Goal: Task Accomplishment & Management: Manage account settings

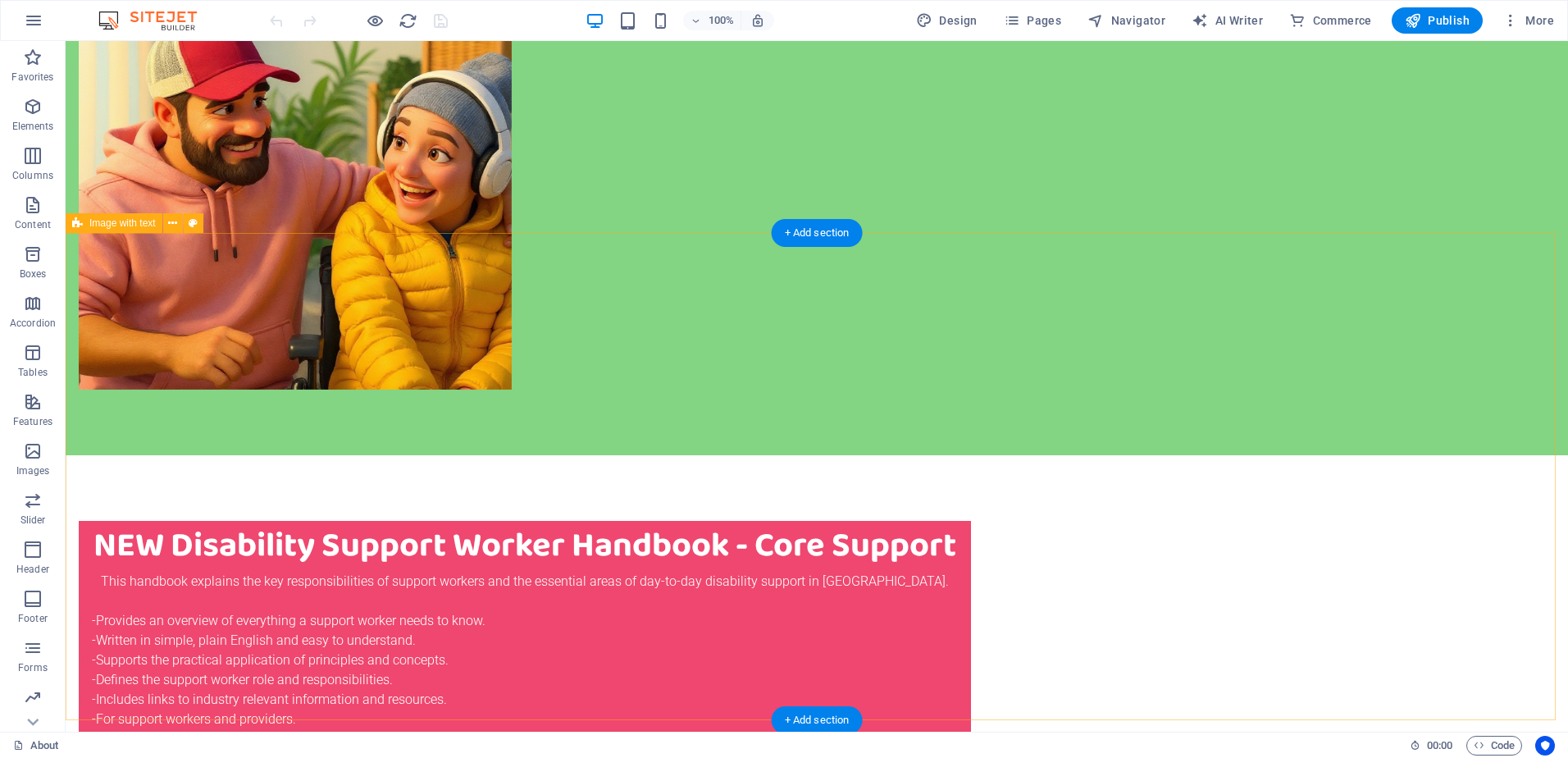
scroll to position [574, 0]
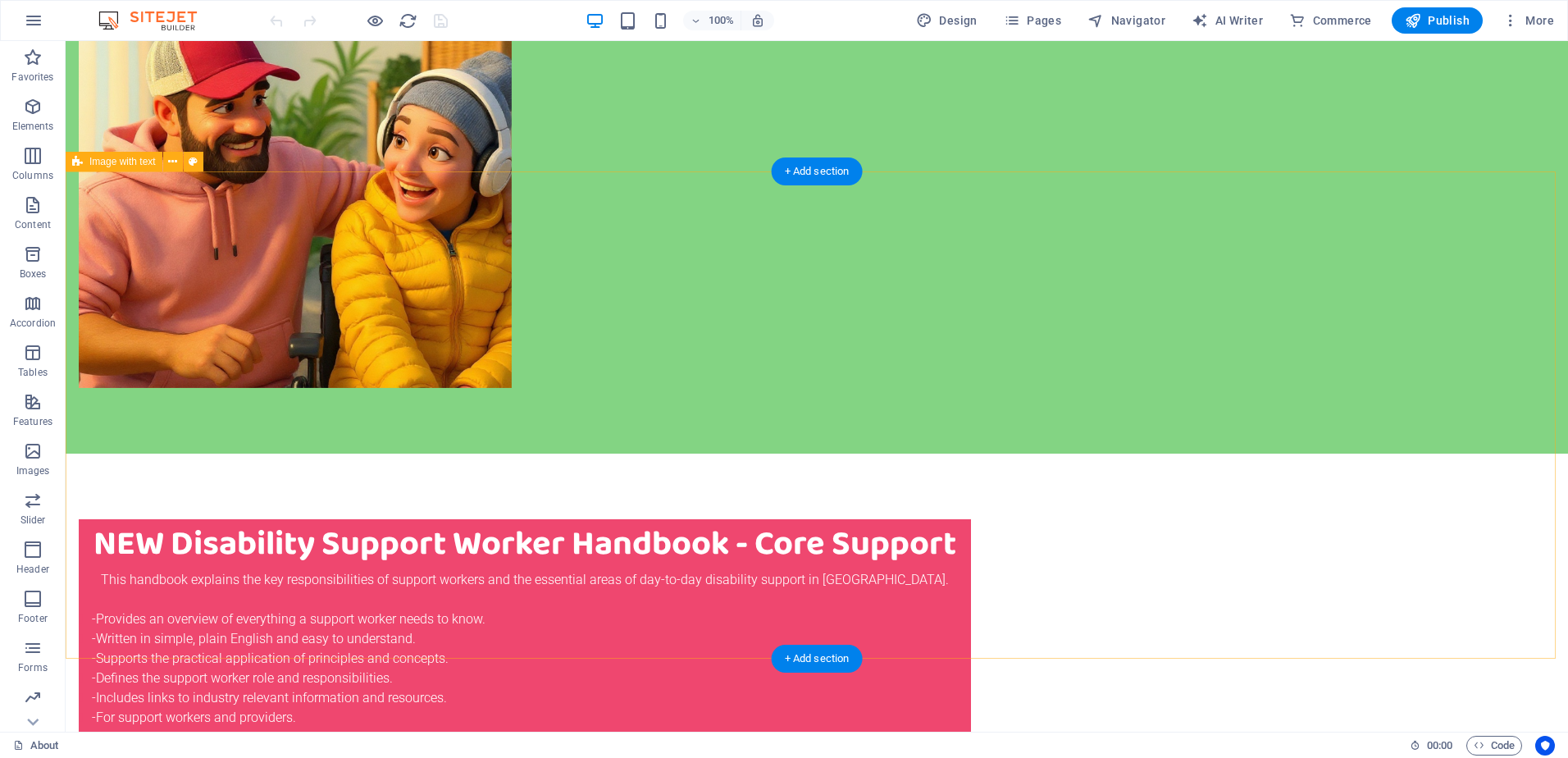
click at [170, 165] on icon at bounding box center [173, 162] width 9 height 17
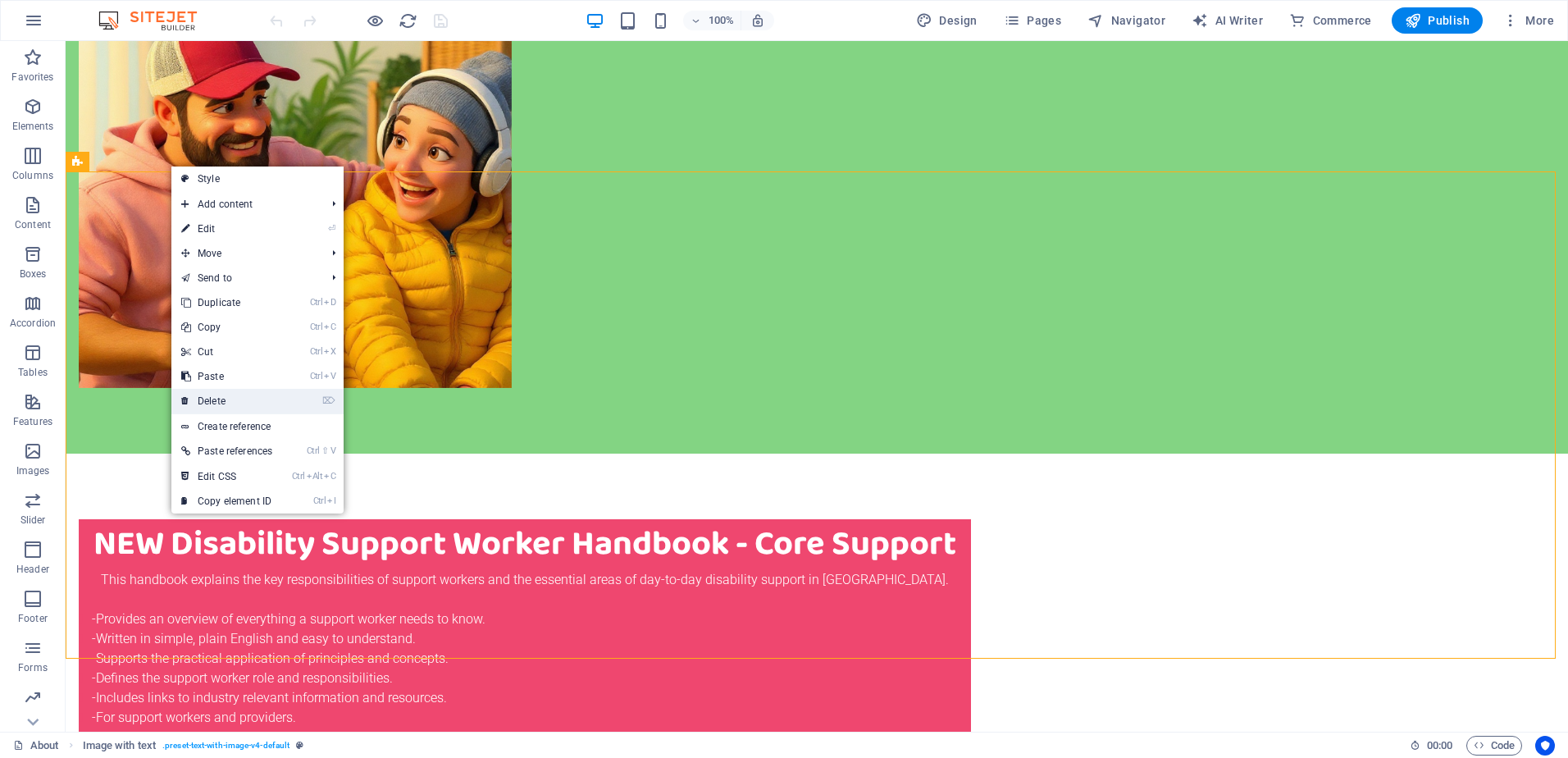
click at [245, 396] on link "⌦ Delete" at bounding box center [227, 401] width 110 height 24
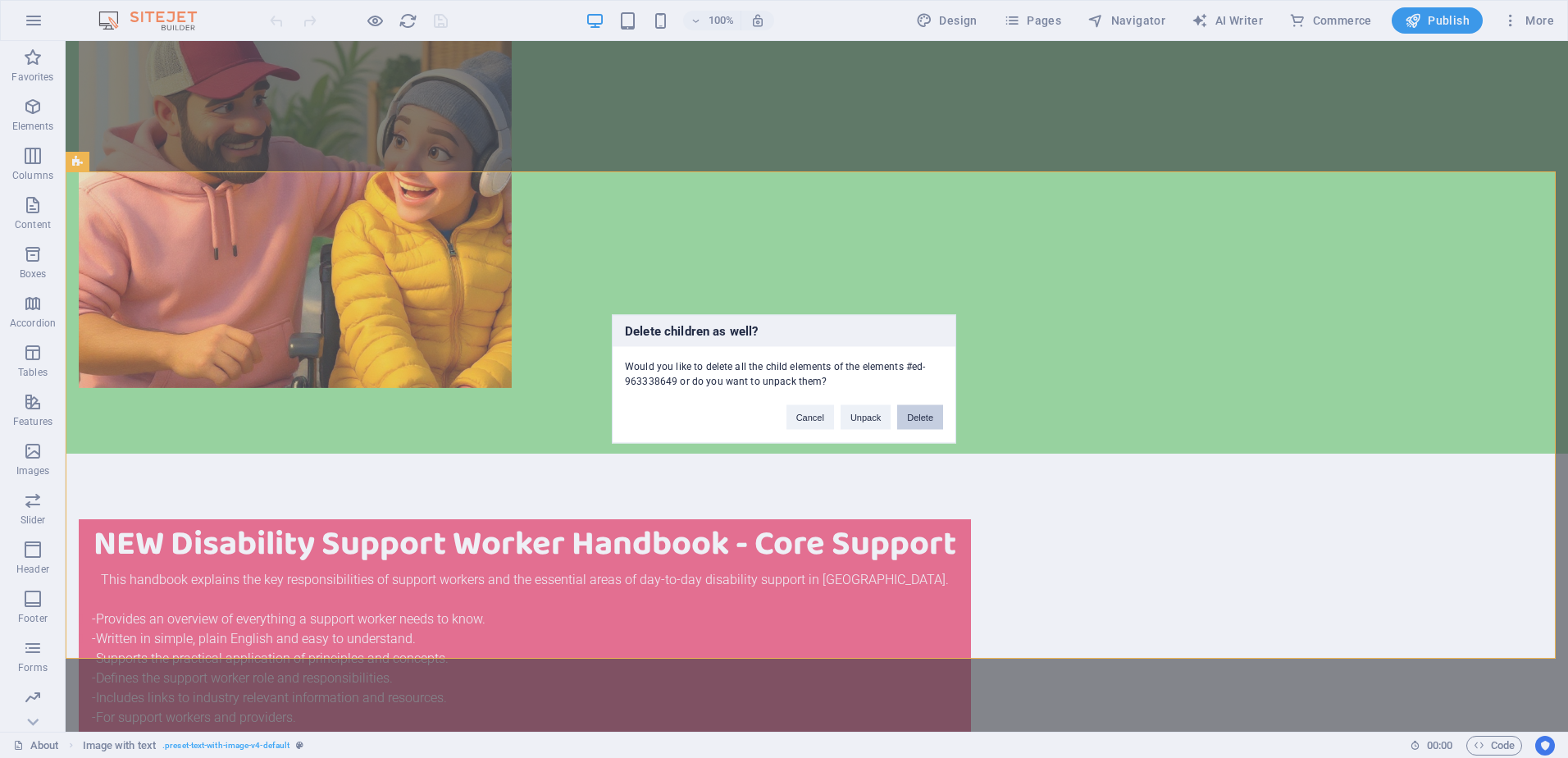
click at [922, 417] on button "Delete" at bounding box center [920, 417] width 46 height 24
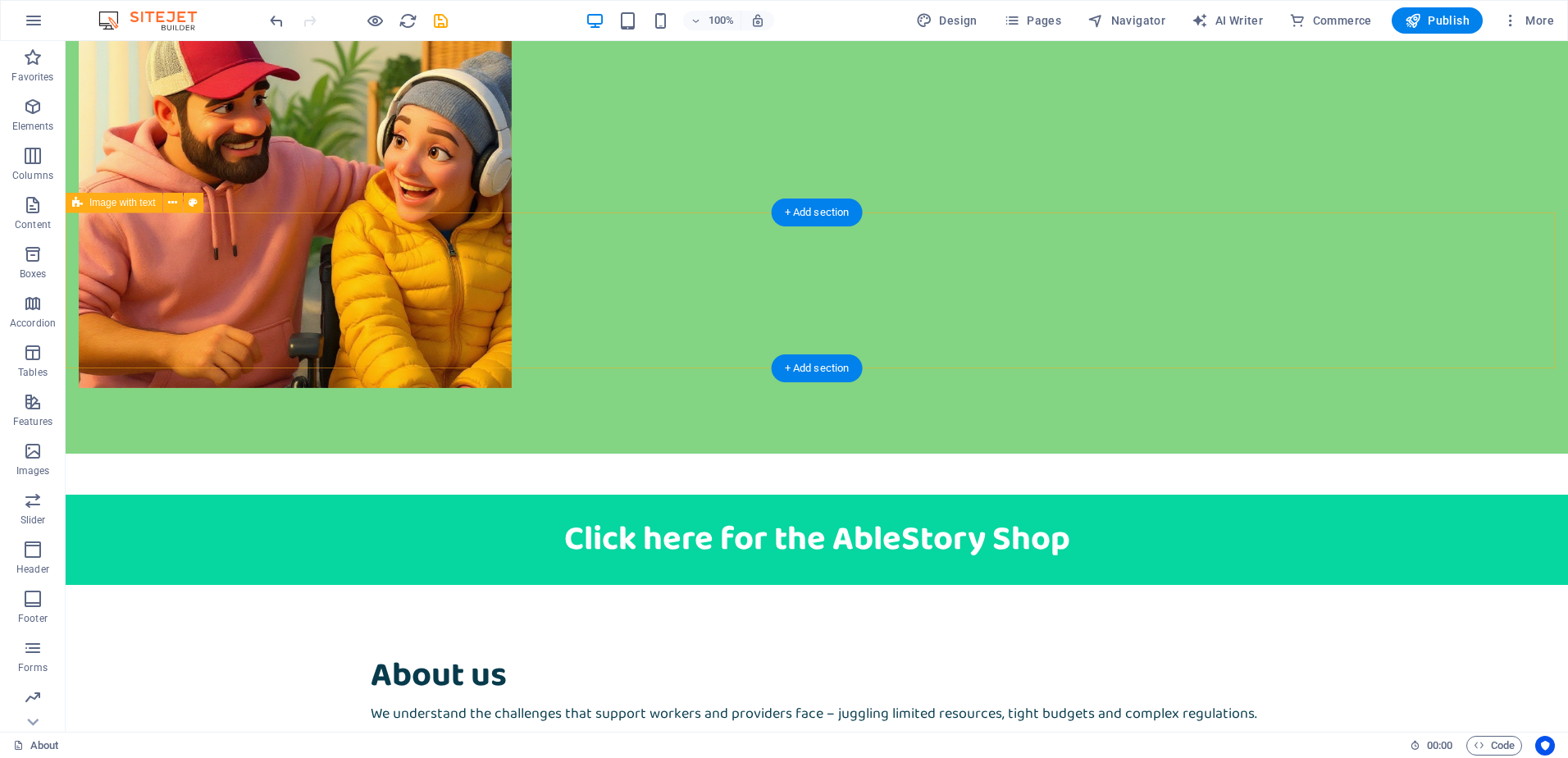
click at [930, 495] on div "Click here for the AbleStory Shop" at bounding box center [817, 540] width 1503 height 90
click at [172, 205] on icon at bounding box center [173, 203] width 9 height 17
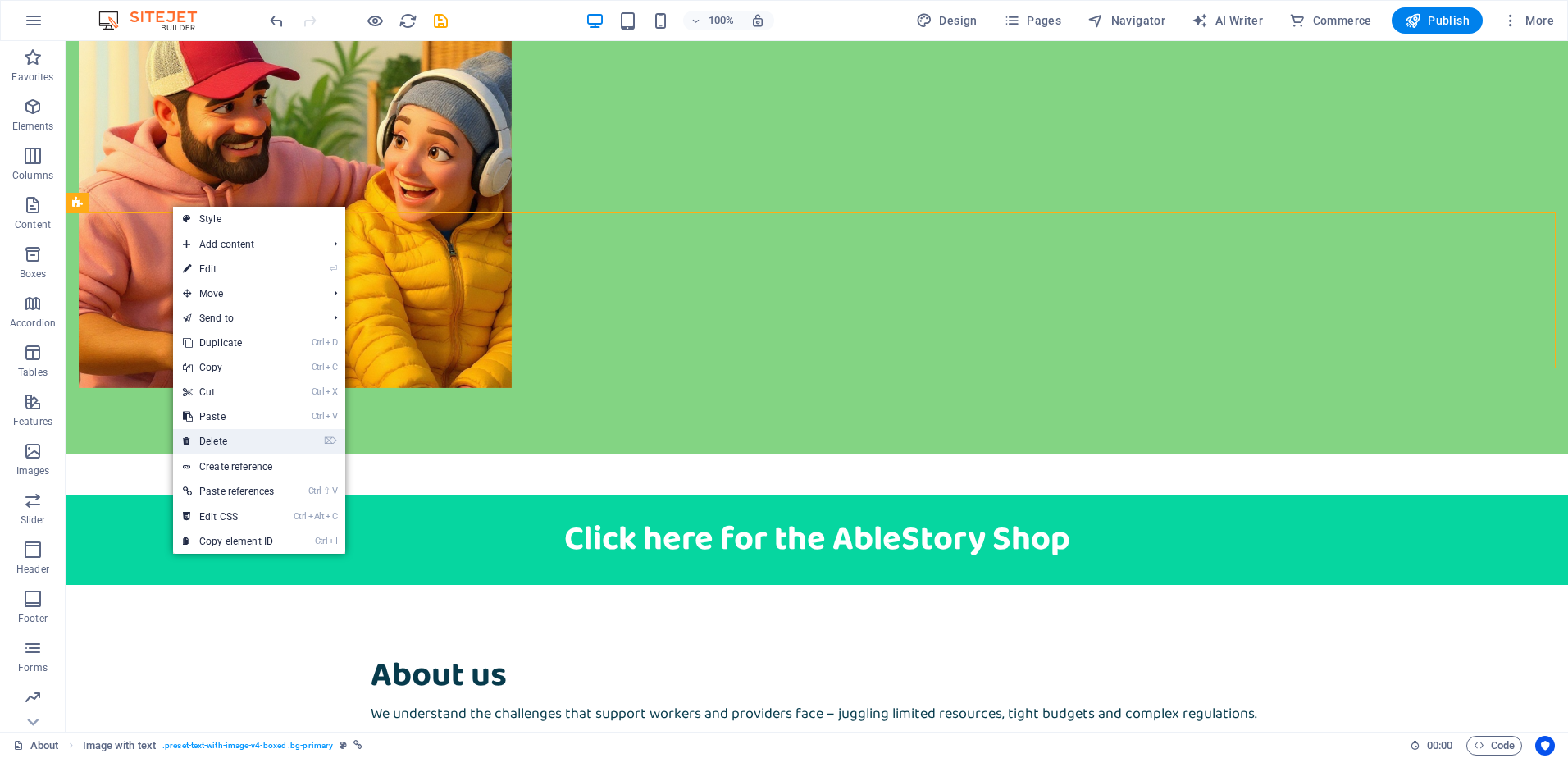
click at [255, 432] on link "⌦ Delete" at bounding box center [228, 441] width 110 height 24
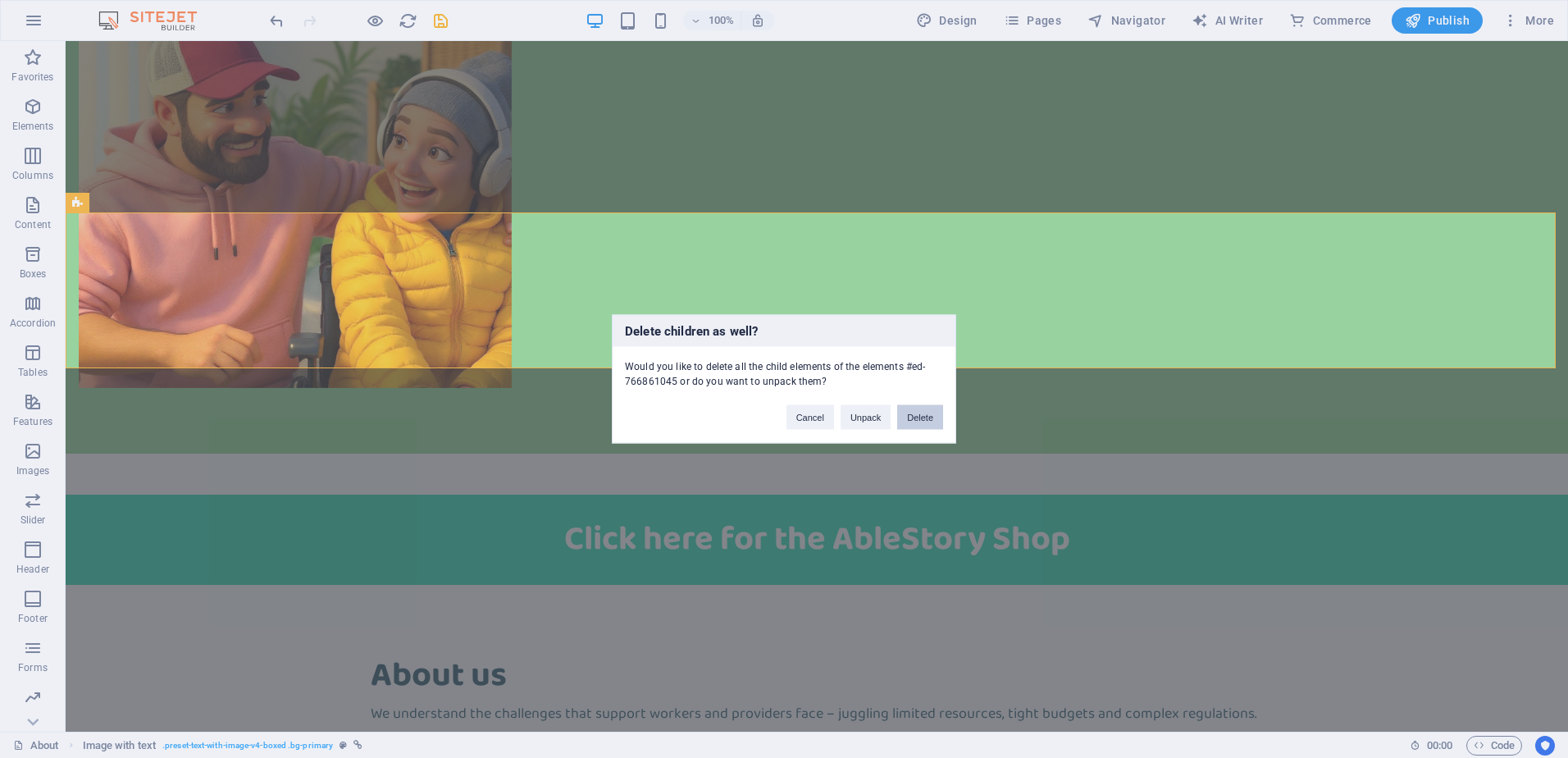
click at [921, 422] on button "Delete" at bounding box center [920, 417] width 46 height 24
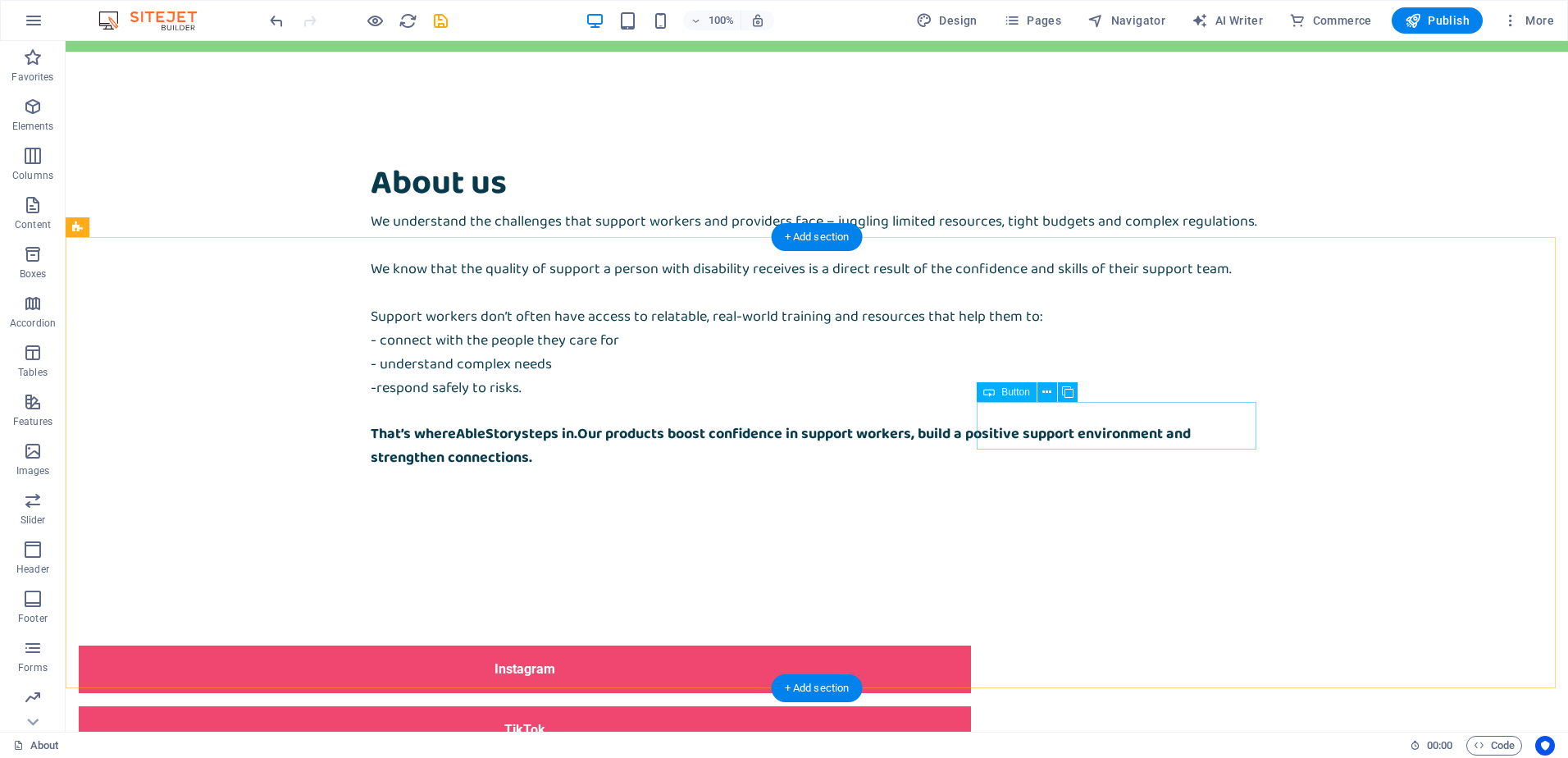
scroll to position [984, 0]
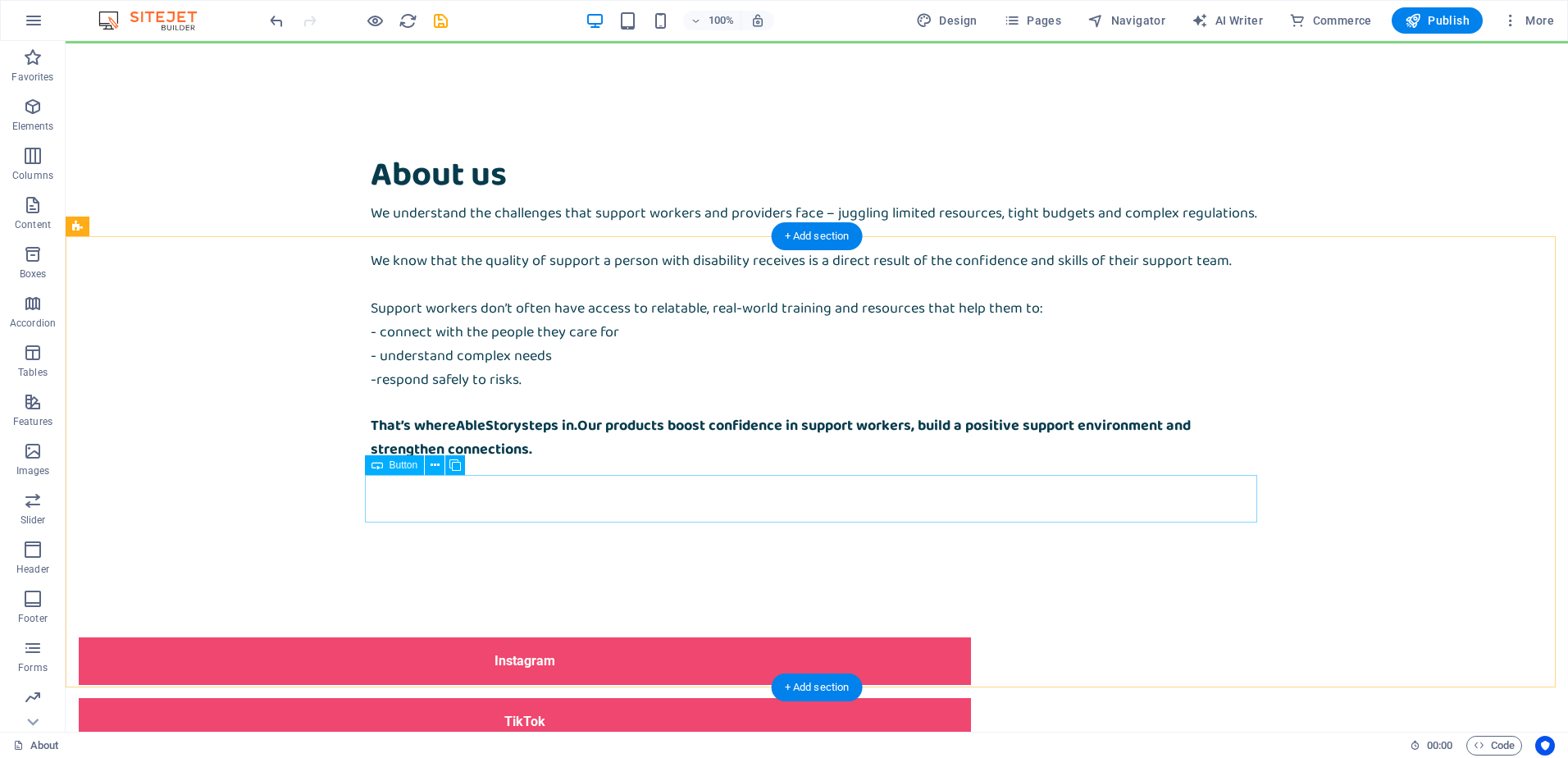
click at [433, 470] on icon at bounding box center [435, 465] width 9 height 17
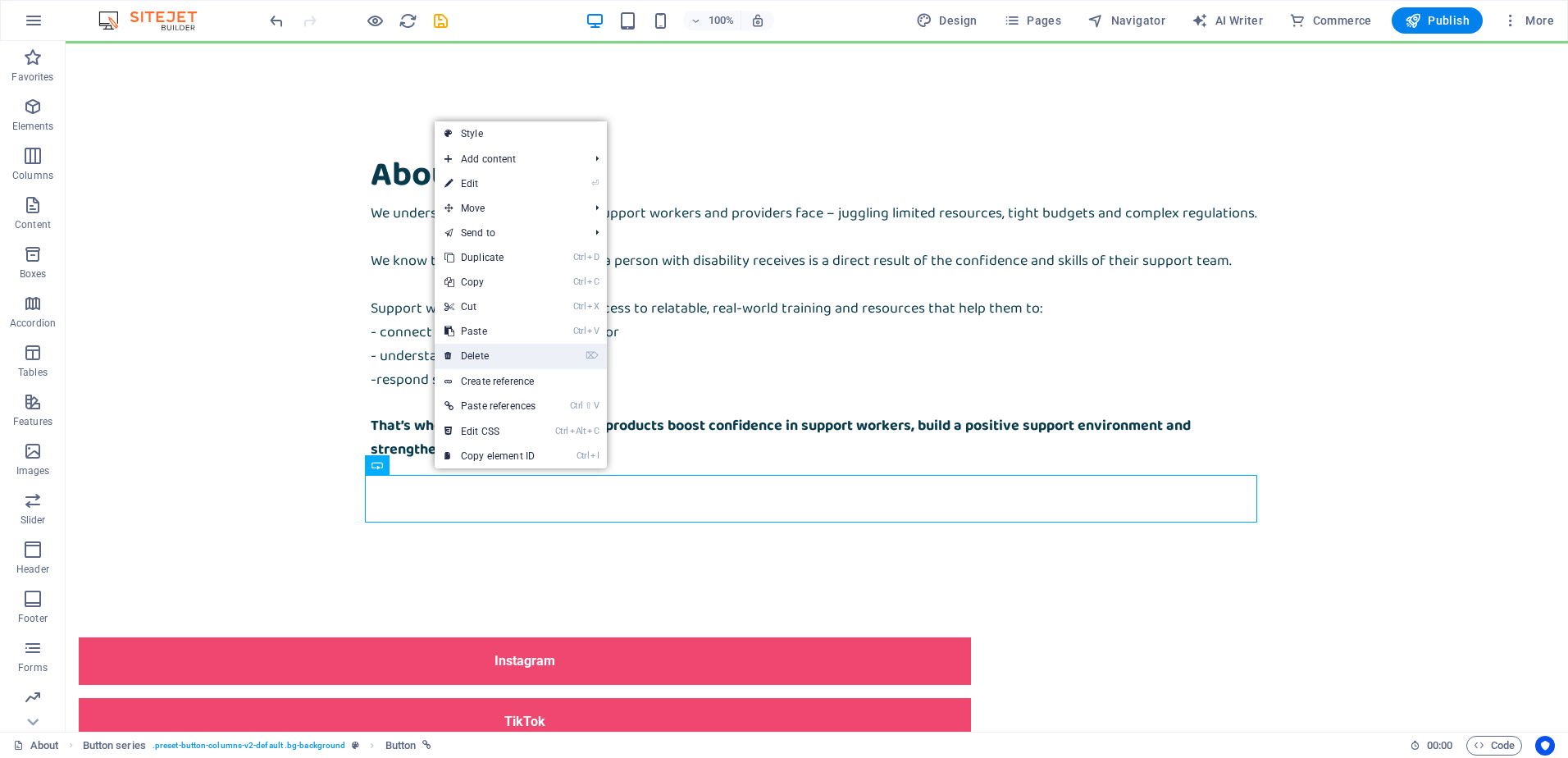
click at [498, 349] on link "⌦ Delete" at bounding box center [490, 355] width 110 height 24
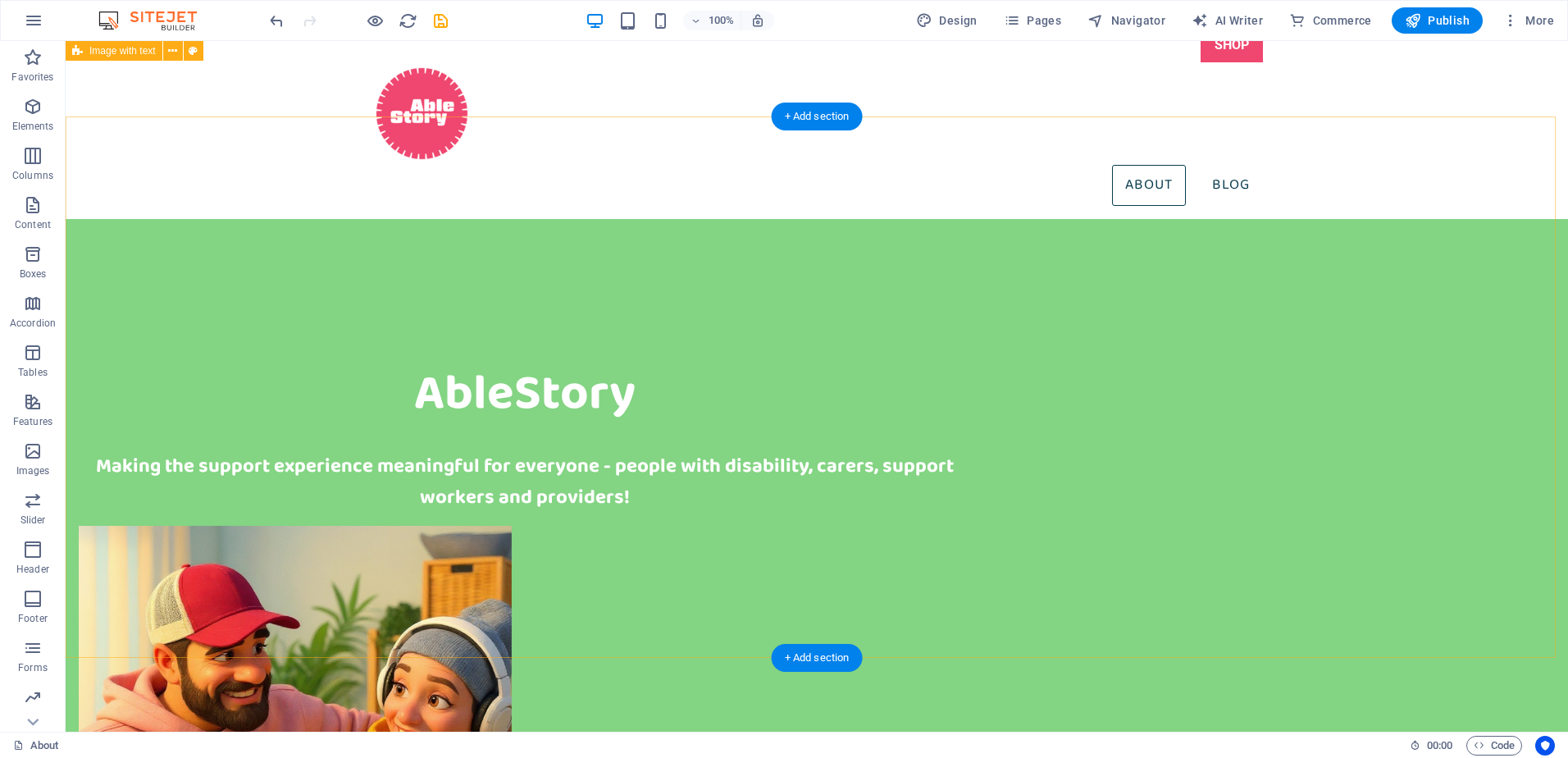
scroll to position [0, 0]
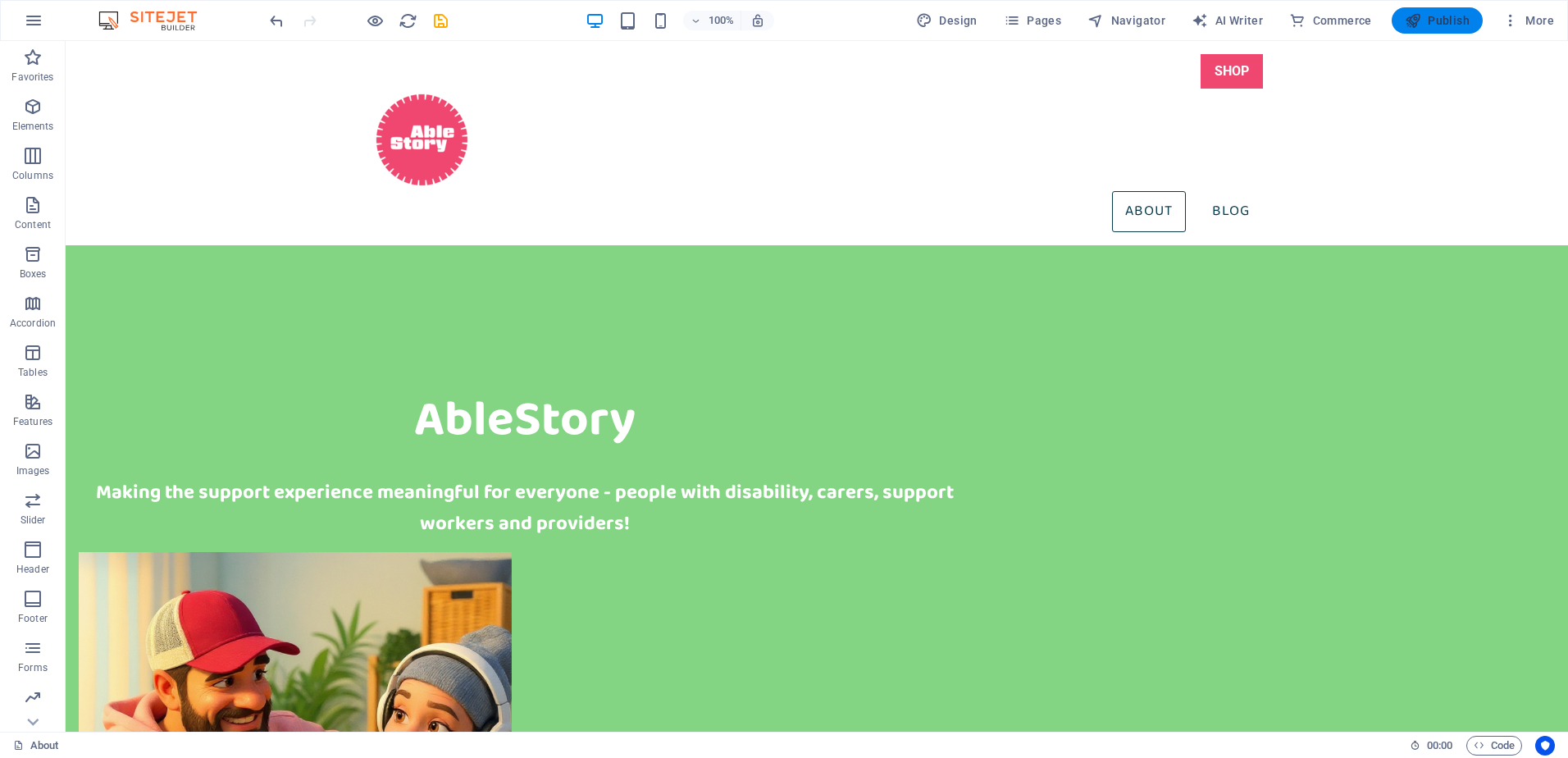
click at [1441, 16] on span "Publish" at bounding box center [1438, 21] width 65 height 16
